Goal: Task Accomplishment & Management: Manage account settings

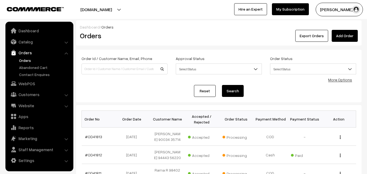
click at [30, 60] on link "Orders" at bounding box center [45, 61] width 54 height 6
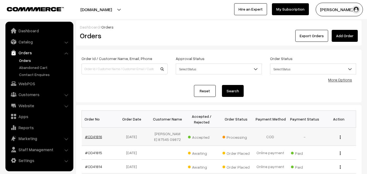
click at [100, 136] on link "#OD41816" at bounding box center [93, 136] width 17 height 5
click at [94, 137] on link "#OD41816" at bounding box center [93, 136] width 17 height 5
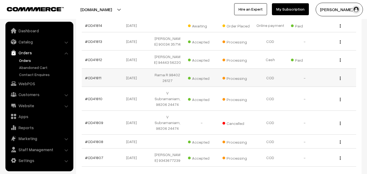
scroll to position [191, 0]
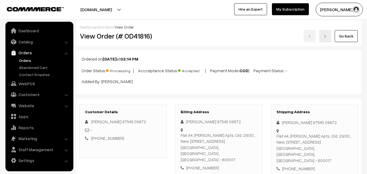
scroll to position [326, 0]
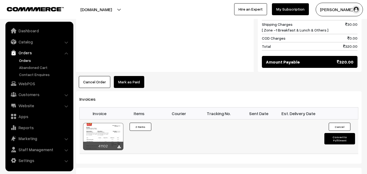
click at [122, 123] on div at bounding box center [103, 136] width 40 height 27
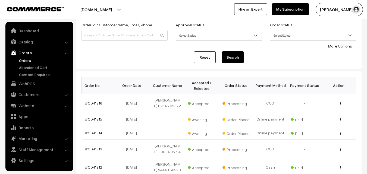
scroll to position [28, 0]
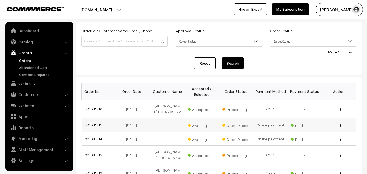
click at [94, 124] on link "#OD41815" at bounding box center [93, 125] width 17 height 5
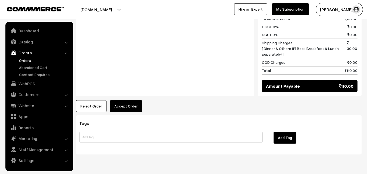
click at [127, 100] on button "Accept Order" at bounding box center [126, 106] width 32 height 12
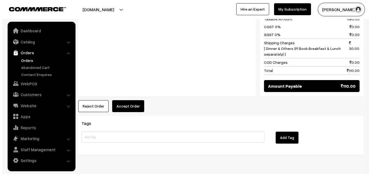
scroll to position [272, 0]
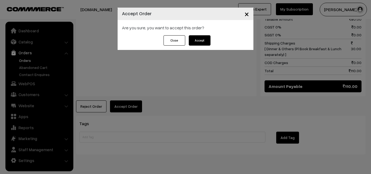
click at [205, 39] on button "Accept" at bounding box center [200, 40] width 22 height 10
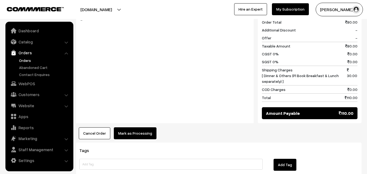
click at [132, 127] on button "Mark as Processing" at bounding box center [135, 133] width 43 height 12
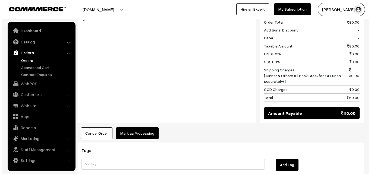
scroll to position [245, 0]
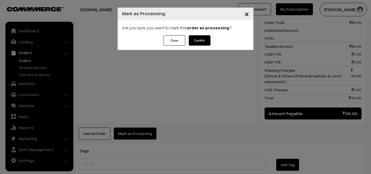
click at [203, 41] on button "Confirm" at bounding box center [200, 40] width 22 height 10
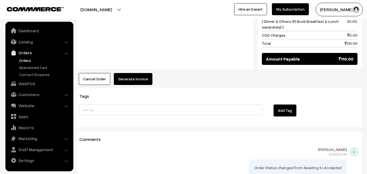
click at [139, 73] on button "Generate Invoice" at bounding box center [133, 79] width 39 height 12
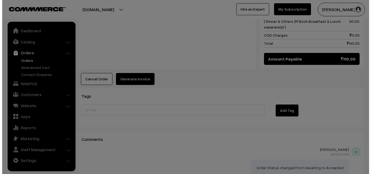
scroll to position [299, 0]
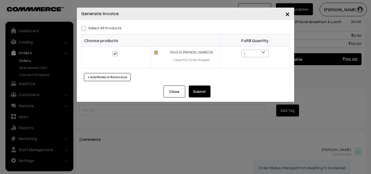
click at [107, 29] on label "Select All Products" at bounding box center [101, 28] width 40 height 6
click at [85, 29] on input "Select All Products" at bounding box center [83, 28] width 4 height 4
checkbox input "true"
click at [198, 91] on button "Submit" at bounding box center [200, 91] width 22 height 12
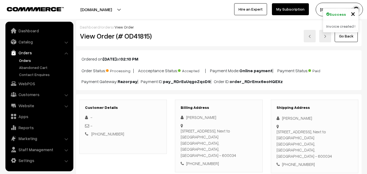
scroll to position [299, 0]
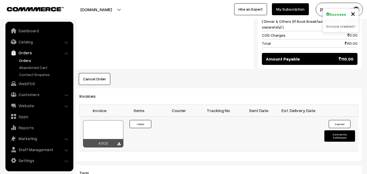
click at [96, 124] on div at bounding box center [103, 133] width 40 height 27
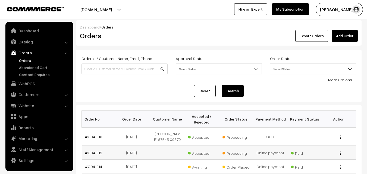
scroll to position [28, 0]
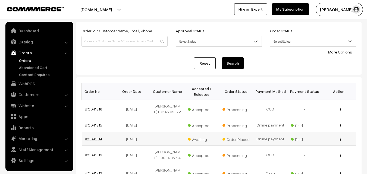
click at [95, 139] on link "#OD41814" at bounding box center [93, 139] width 17 height 5
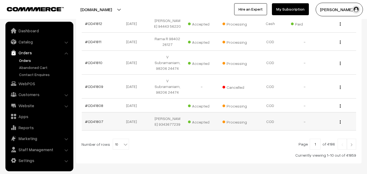
scroll to position [191, 0]
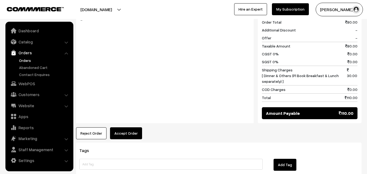
click at [112, 127] on button "Accept Order" at bounding box center [126, 133] width 32 height 12
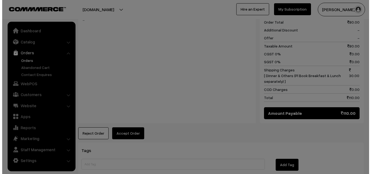
scroll to position [245, 0]
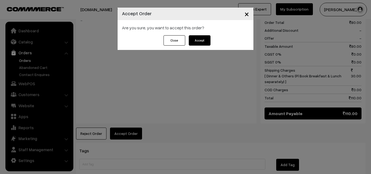
click at [197, 39] on button "Accept" at bounding box center [200, 40] width 22 height 10
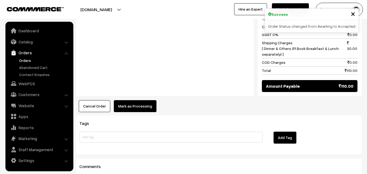
click at [135, 100] on button "Mark as Processing" at bounding box center [135, 106] width 43 height 12
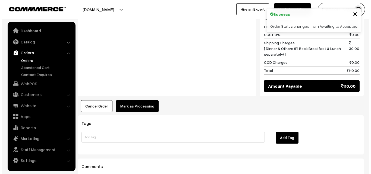
scroll to position [272, 0]
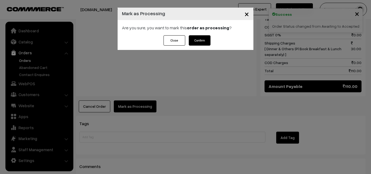
click at [197, 37] on button "Confirm" at bounding box center [200, 40] width 22 height 10
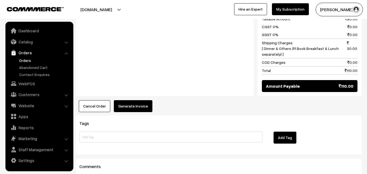
click at [141, 100] on button "Generate Invoice" at bounding box center [133, 106] width 39 height 12
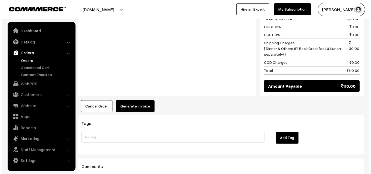
scroll to position [272, 0]
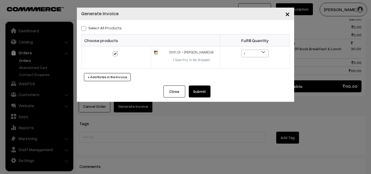
click at [112, 26] on label "Select All Products" at bounding box center [101, 28] width 40 height 6
click at [85, 26] on input "Select All Products" at bounding box center [83, 28] width 4 height 4
checkbox input "true"
click at [200, 91] on button "Submit" at bounding box center [200, 91] width 22 height 12
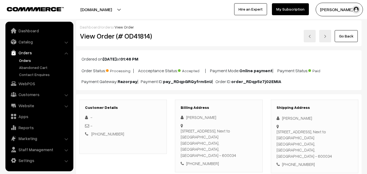
scroll to position [271, 0]
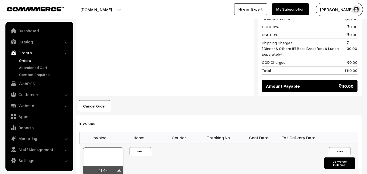
click at [107, 149] on div at bounding box center [103, 160] width 40 height 27
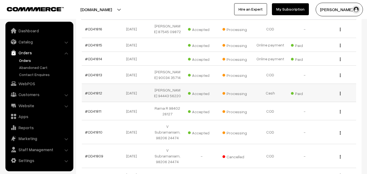
scroll to position [82, 0]
